Goal: Book appointment/travel/reservation

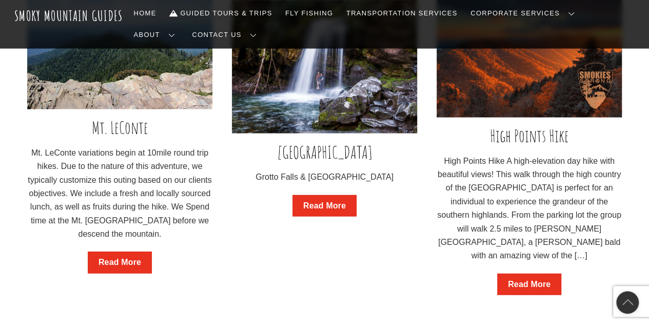
scroll to position [1077, 0]
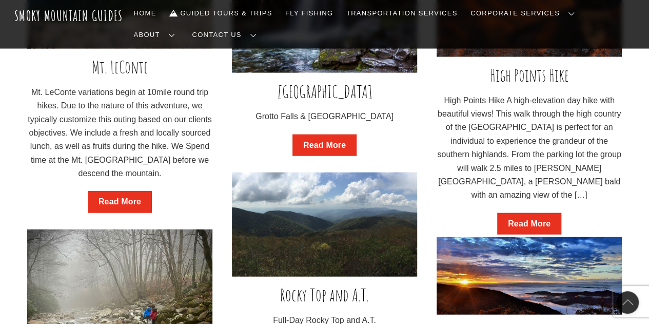
click at [527, 215] on link "Read More" at bounding box center [529, 224] width 64 height 22
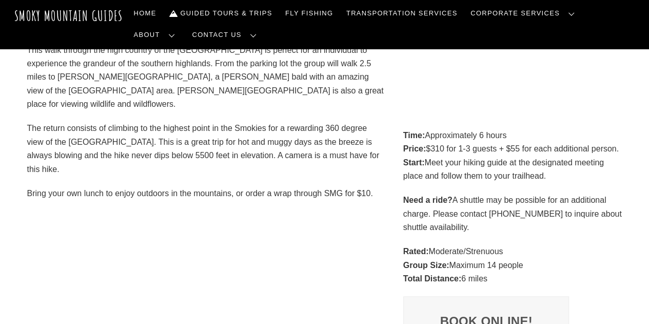
scroll to position [257, 0]
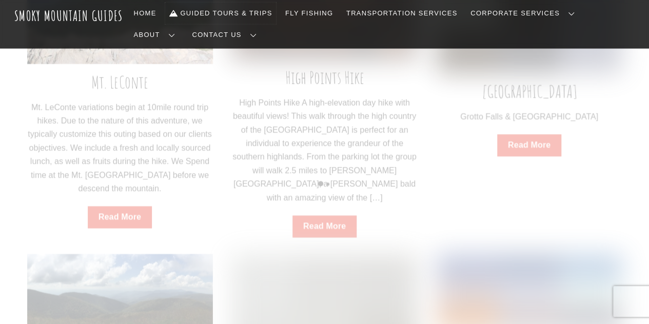
click at [250, 10] on link "Guided Tours & Trips" at bounding box center [220, 14] width 111 height 22
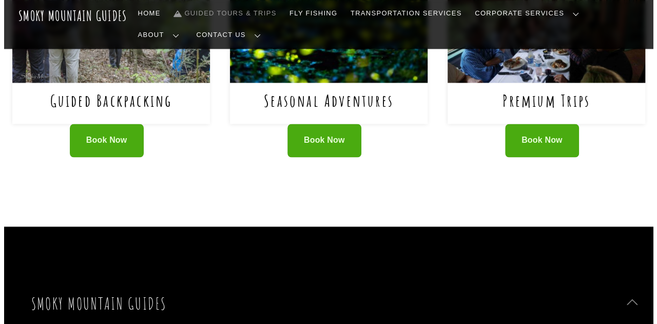
scroll to position [821, 0]
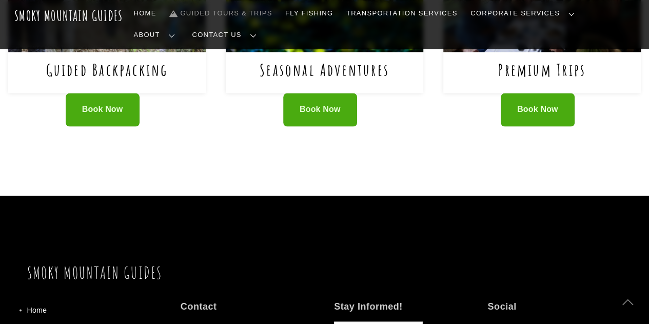
click at [296, 93] on div "Book Now" at bounding box center [325, 116] width 198 height 47
click at [296, 93] on link "Book Now" at bounding box center [320, 109] width 74 height 33
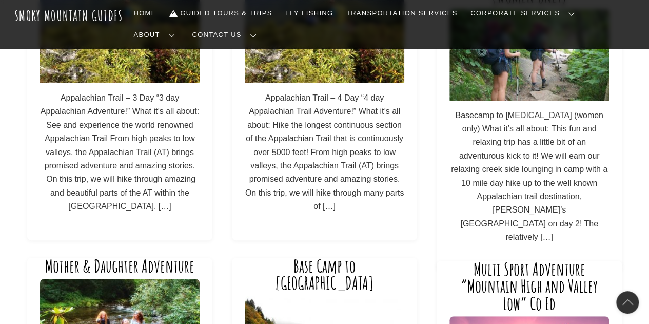
scroll to position [154, 0]
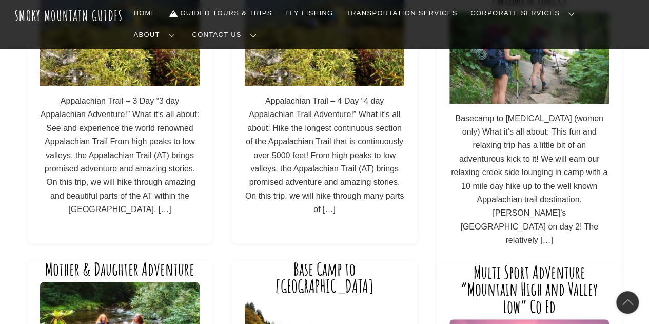
click at [501, 152] on p "Basecamp to Bunion (women only) What it’s all about: This fun and relaxing trip…" at bounding box center [529, 179] width 160 height 135
click at [537, 208] on p "Basecamp to Bunion (women only) What it’s all about: This fun and relaxing trip…" at bounding box center [529, 179] width 160 height 135
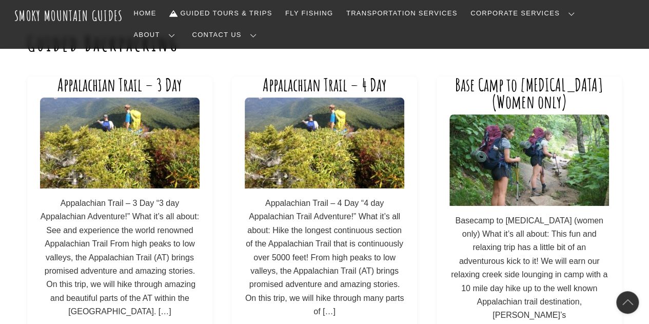
scroll to position [51, 0]
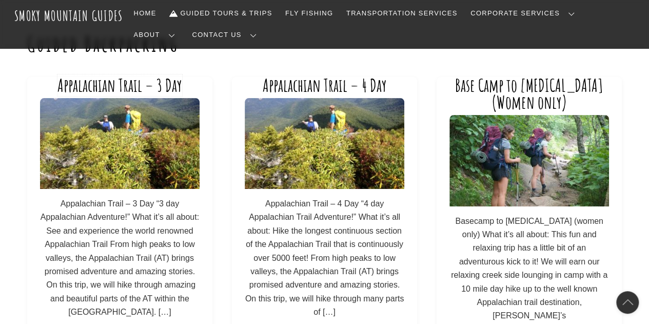
click at [95, 85] on link "Appalachian Trail – 3 Day" at bounding box center [119, 85] width 125 height 22
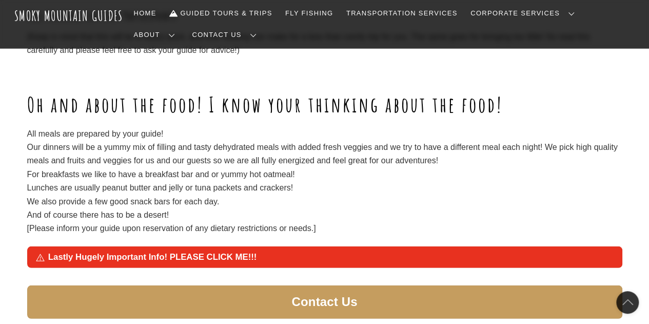
scroll to position [1099, 0]
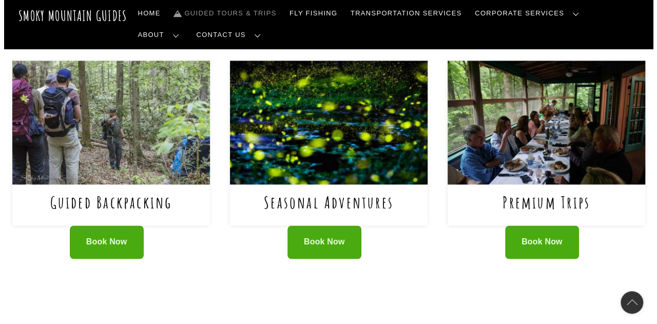
scroll to position [667, 0]
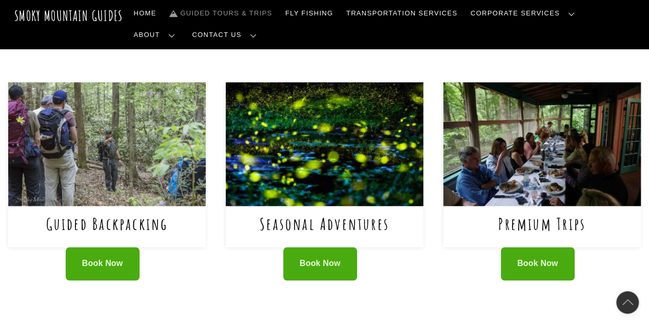
click at [106, 247] on div "Book Now" at bounding box center [107, 270] width 198 height 47
click at [106, 247] on link "Book Now" at bounding box center [103, 263] width 74 height 33
